Goal: Learn about a topic

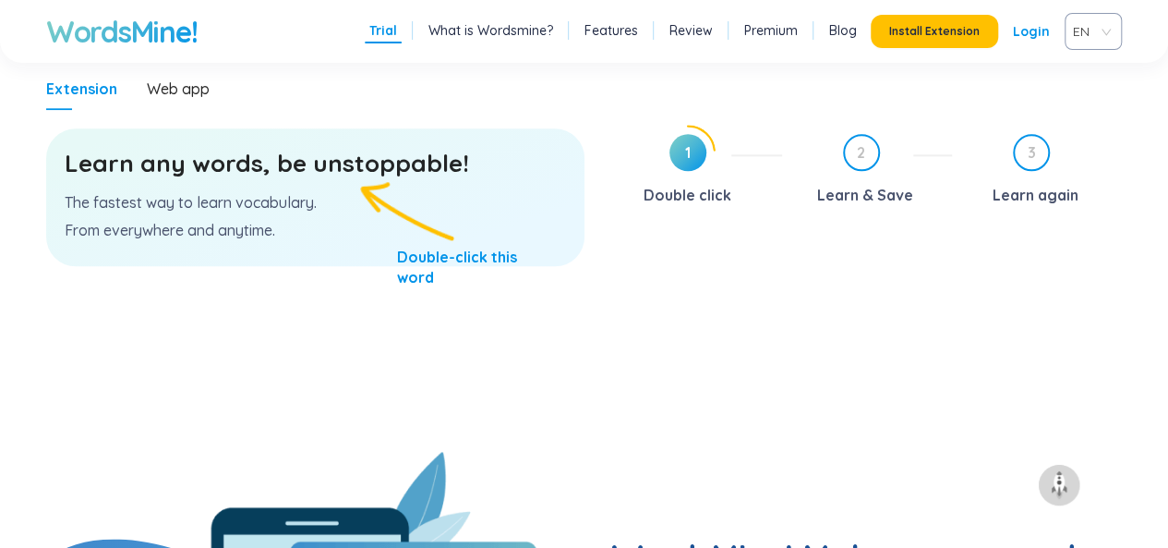
scroll to position [1043, 0]
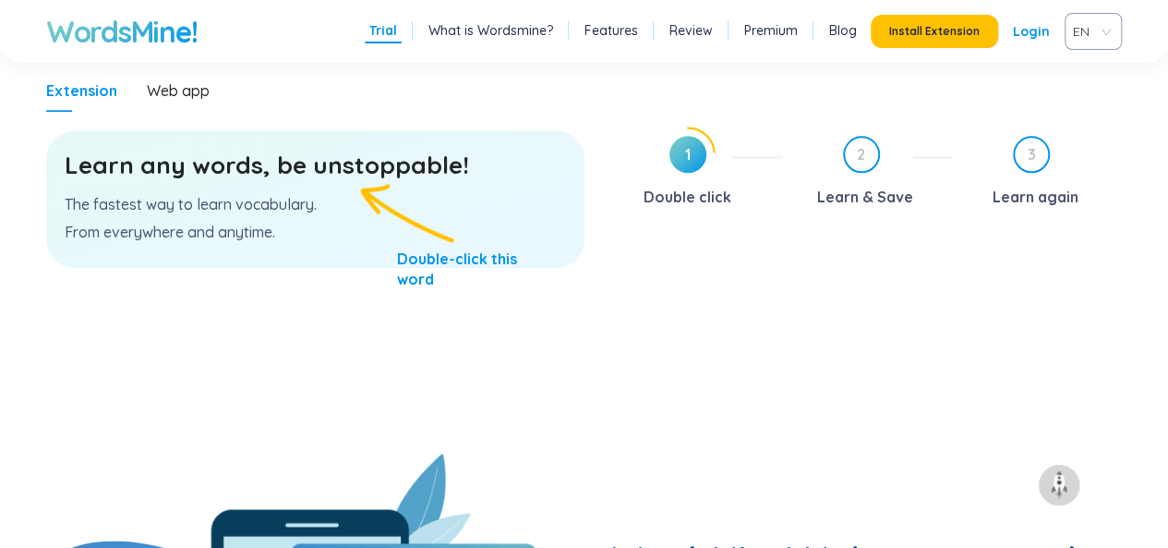
click at [351, 169] on h3 "Learn any words, be unstoppable!" at bounding box center [316, 165] width 502 height 33
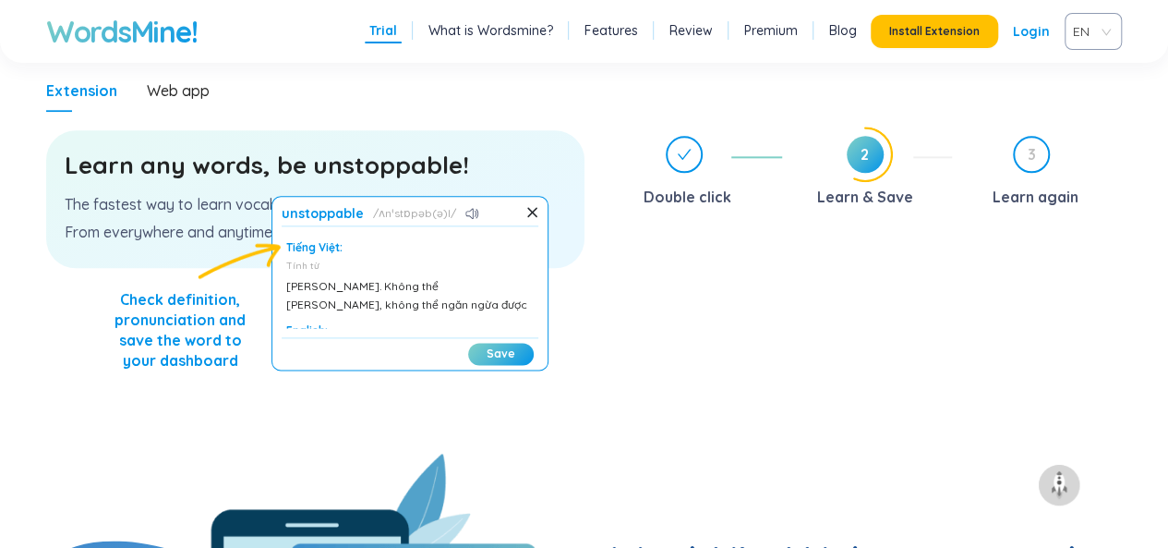
click at [578, 243] on div "Learn any words, be unstoppable! The fastest way to learn vocabulary. From ever…" at bounding box center [315, 199] width 538 height 138
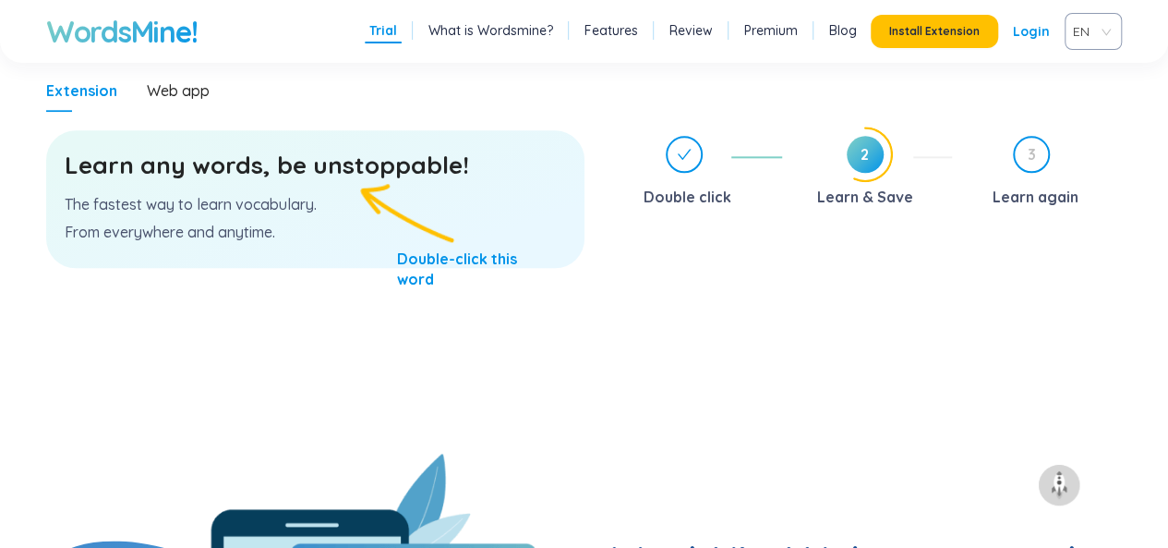
click at [301, 174] on h3 "Learn any words, be unstoppable!" at bounding box center [316, 165] width 502 height 33
click at [288, 172] on h3 "Learn any words, be unstoppable!" at bounding box center [316, 165] width 502 height 33
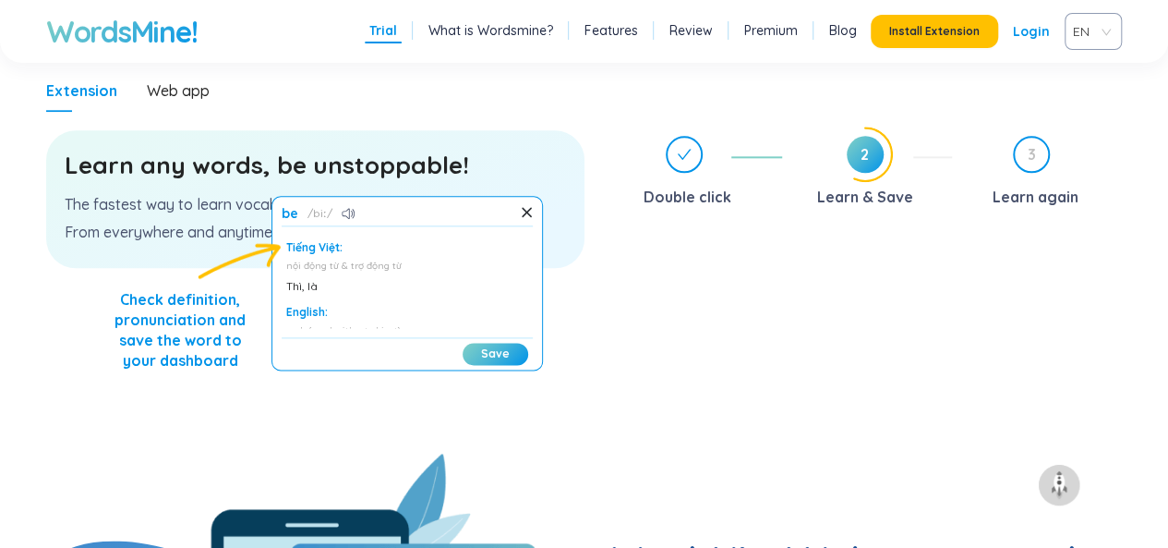
click at [239, 172] on h3 "Learn any words, be unstoppable!" at bounding box center [316, 165] width 502 height 33
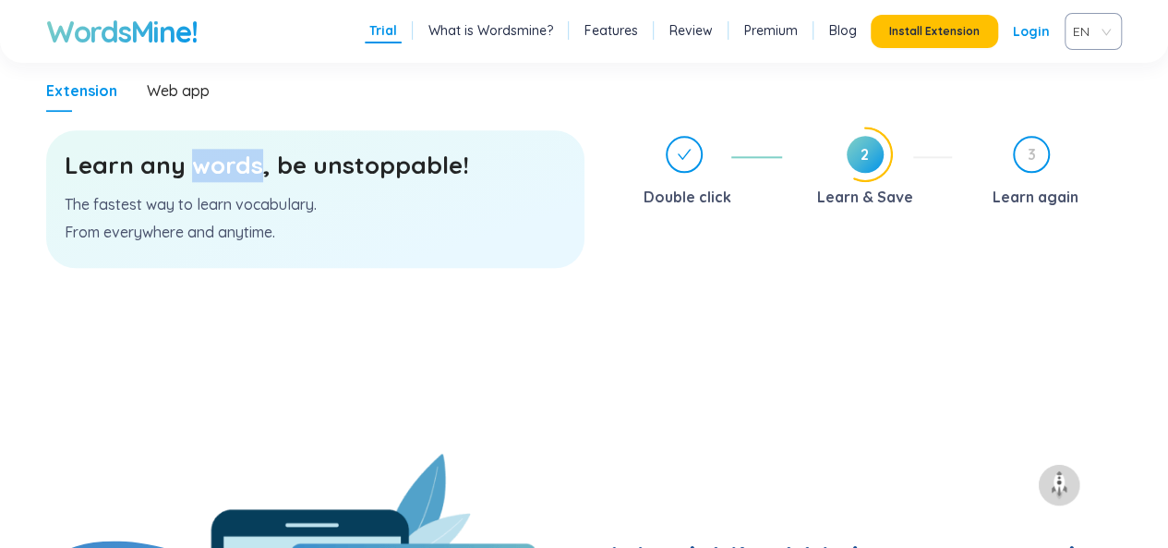
click at [239, 172] on h3 "Learn any words, be unstoppable!" at bounding box center [316, 165] width 502 height 33
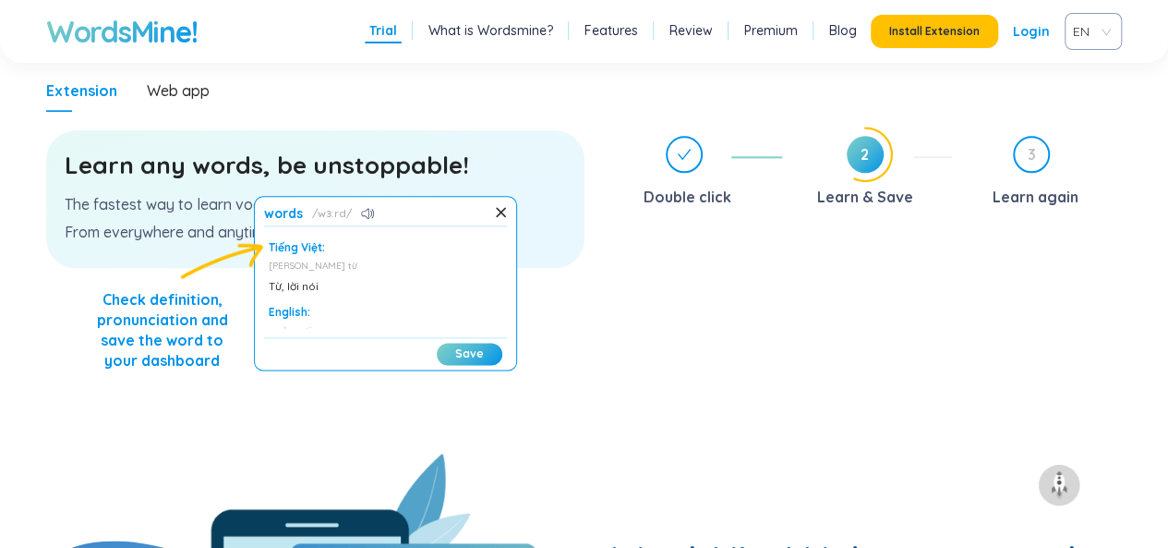
click at [133, 162] on h3 "Learn any words, be unstoppable!" at bounding box center [316, 165] width 502 height 33
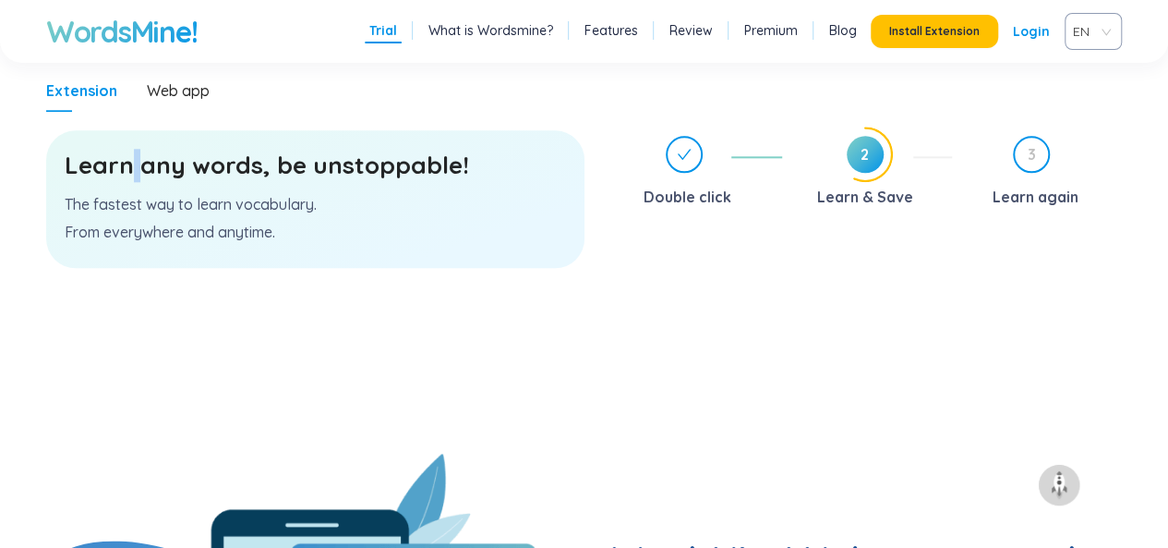
click at [133, 162] on h3 "Learn any words, be unstoppable!" at bounding box center [316, 165] width 502 height 33
click at [317, 329] on section "Learn any words, be unstoppable! The fastest way to learn vocabulary. From ever…" at bounding box center [315, 283] width 538 height 342
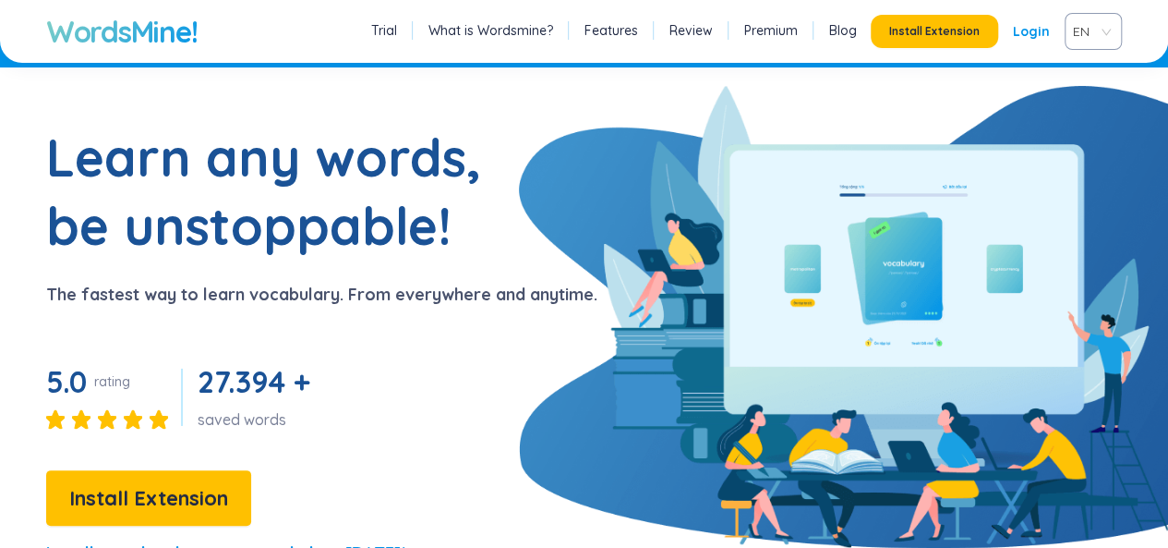
scroll to position [0, 0]
